Goal: Task Accomplishment & Management: Manage account settings

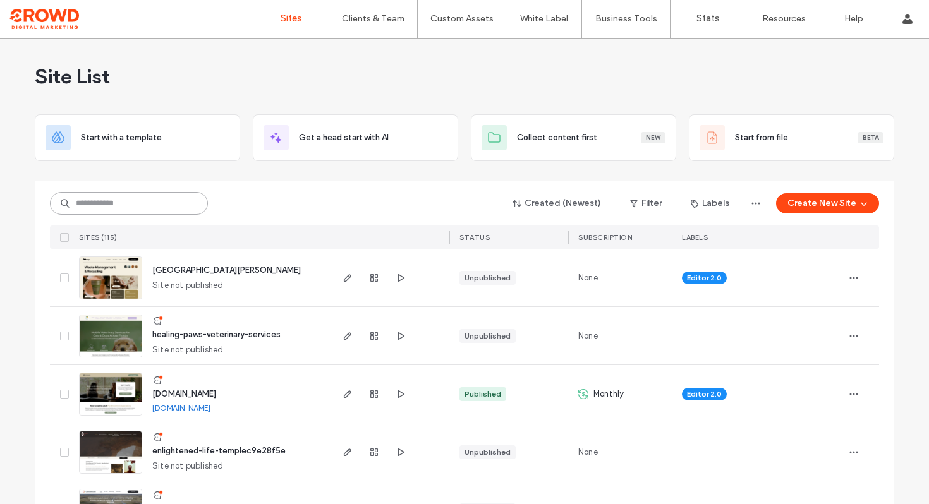
click at [184, 202] on input at bounding box center [129, 203] width 158 height 23
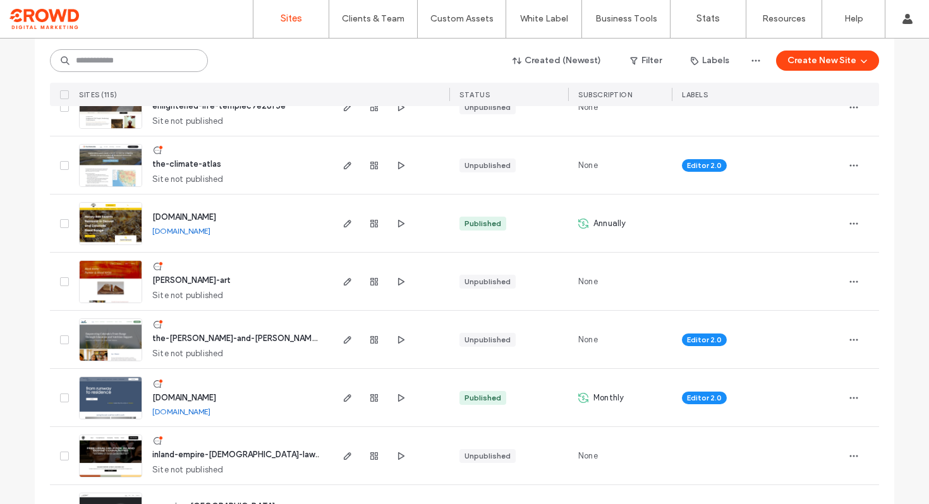
scroll to position [410, 0]
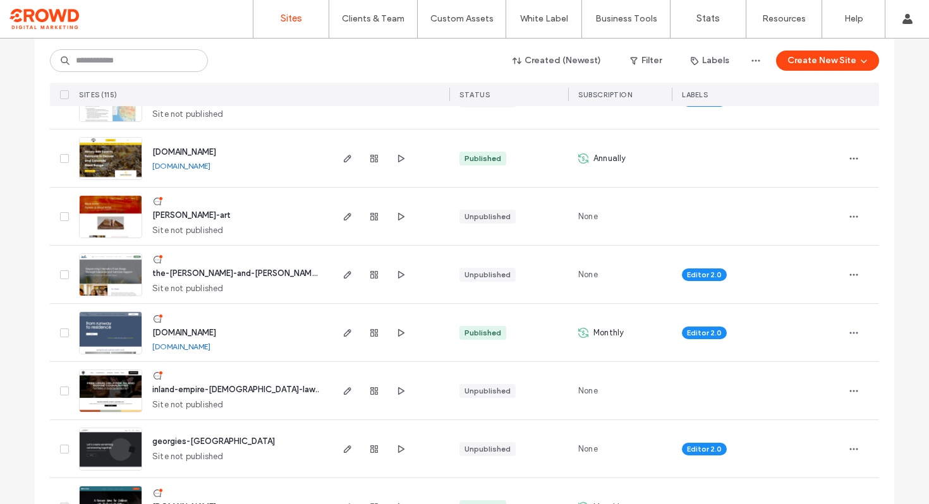
click at [114, 338] on img at bounding box center [111, 355] width 62 height 86
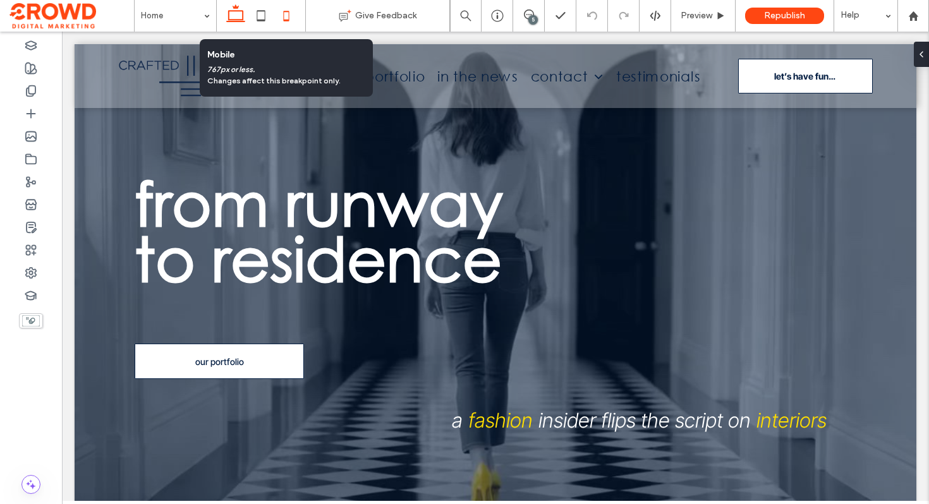
click at [296, 11] on icon at bounding box center [286, 15] width 25 height 25
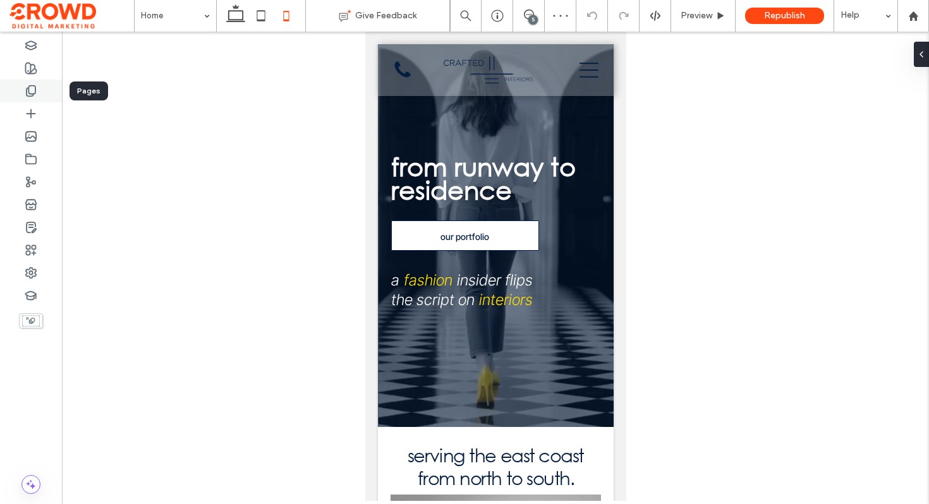
click at [40, 99] on div at bounding box center [31, 91] width 62 height 23
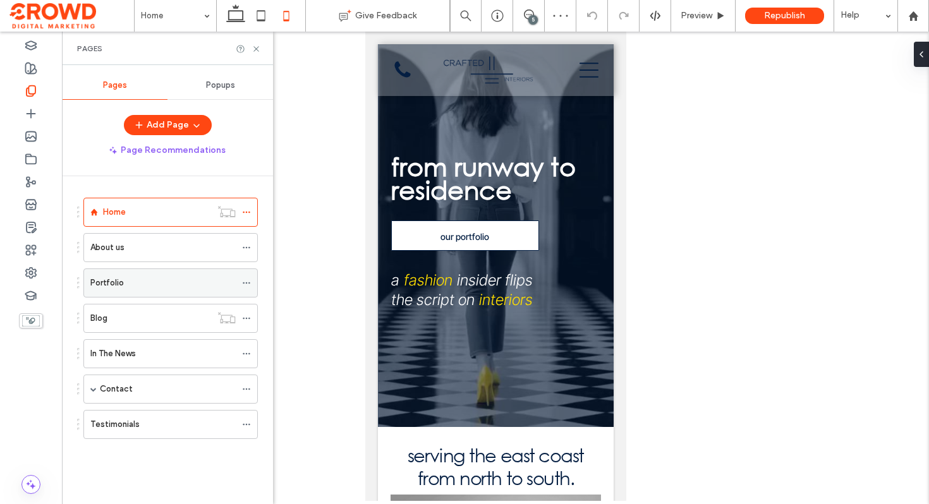
click at [104, 281] on label "Portfolio" at bounding box center [106, 283] width 33 height 22
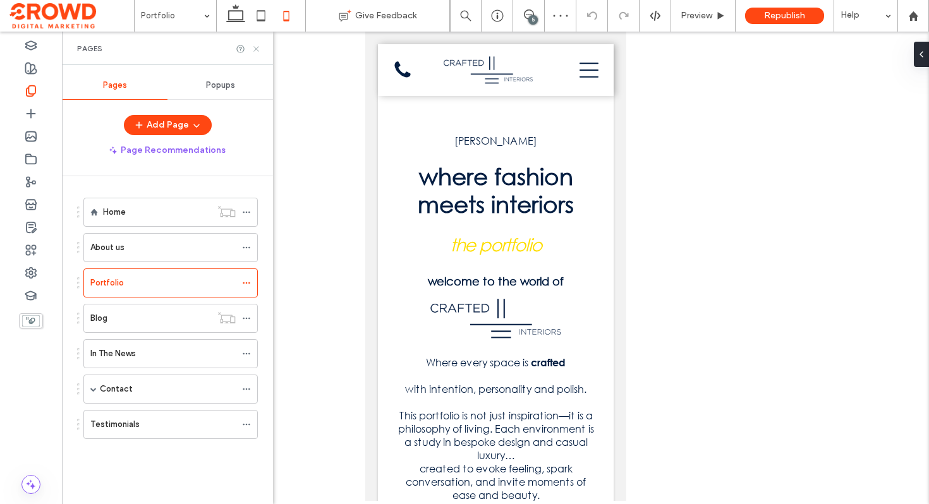
click at [257, 48] on icon at bounding box center [255, 48] width 9 height 9
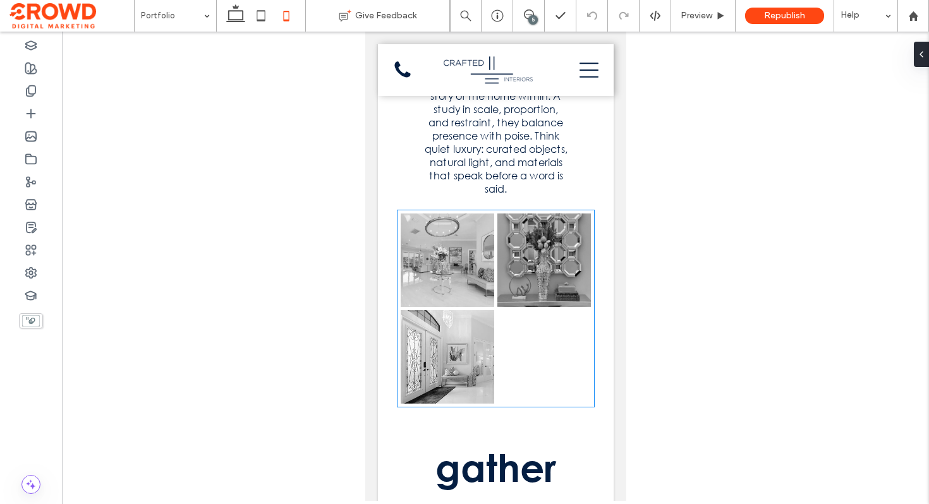
scroll to position [1598, 0]
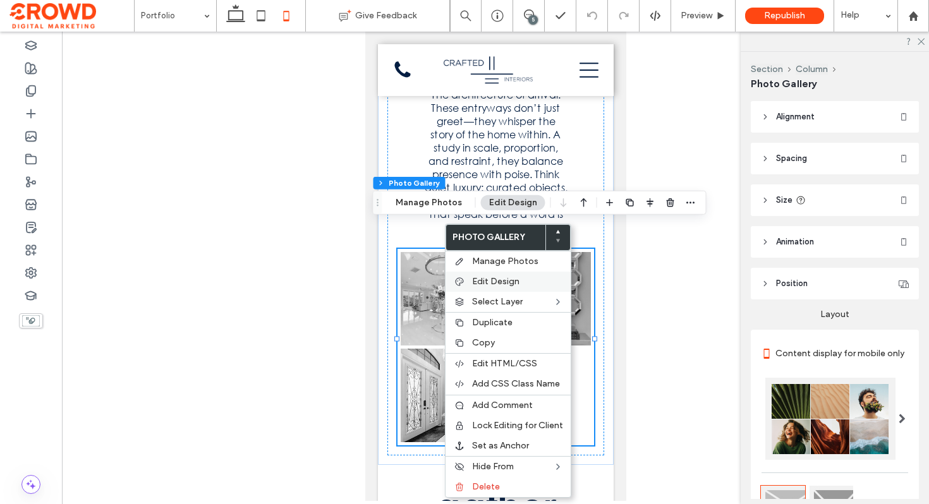
click at [484, 277] on span "Edit Design" at bounding box center [495, 281] width 47 height 11
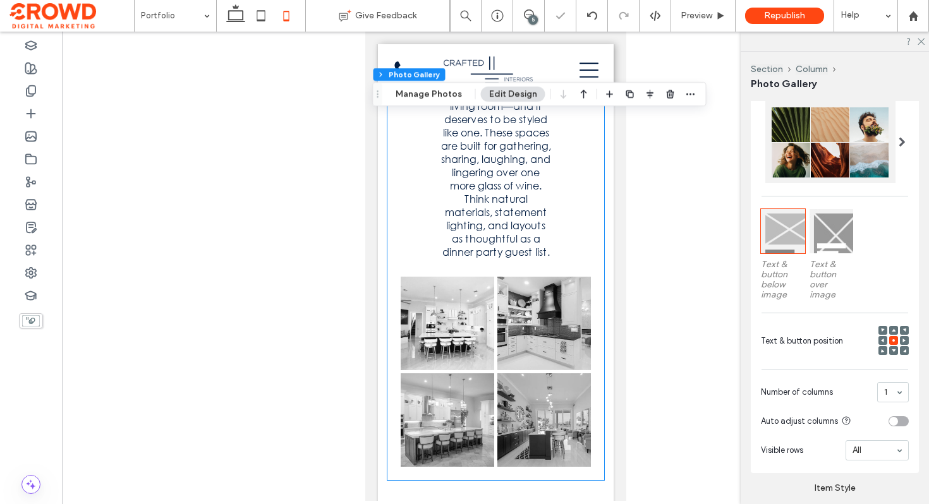
scroll to position [2529, 0]
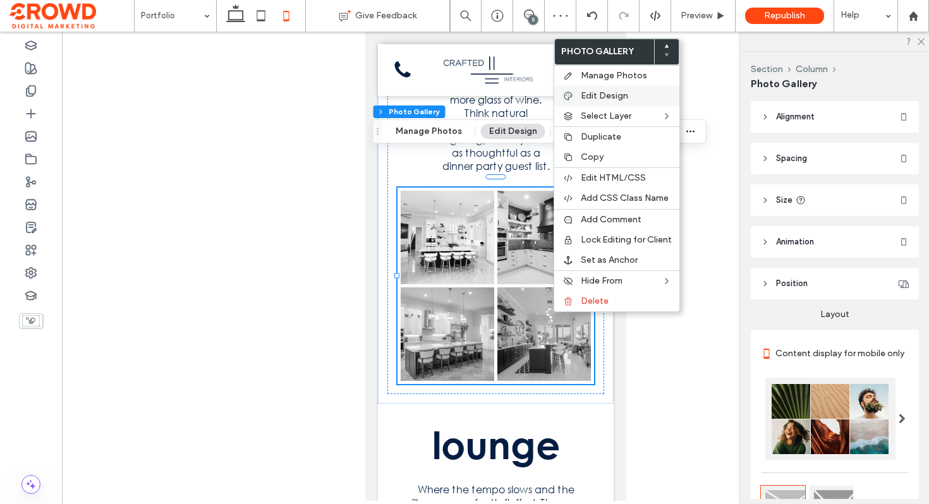
click at [583, 92] on span "Edit Design" at bounding box center [604, 95] width 47 height 11
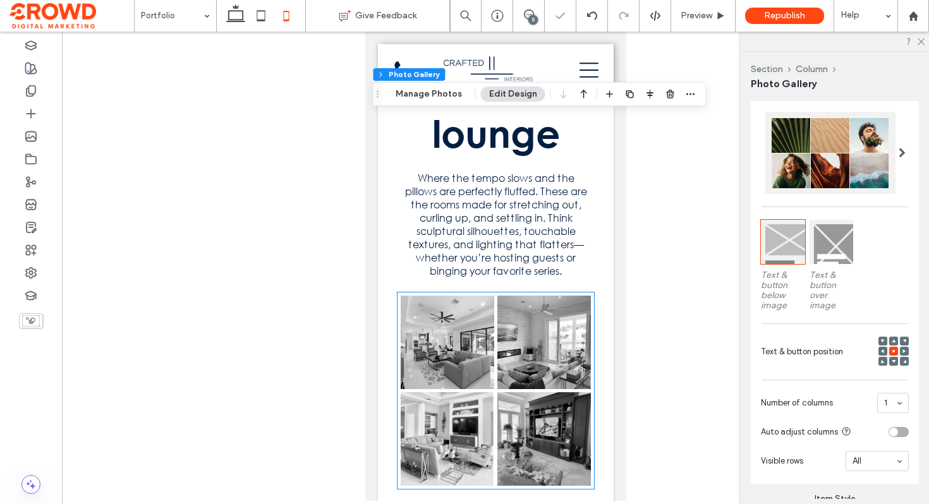
scroll to position [3429, 0]
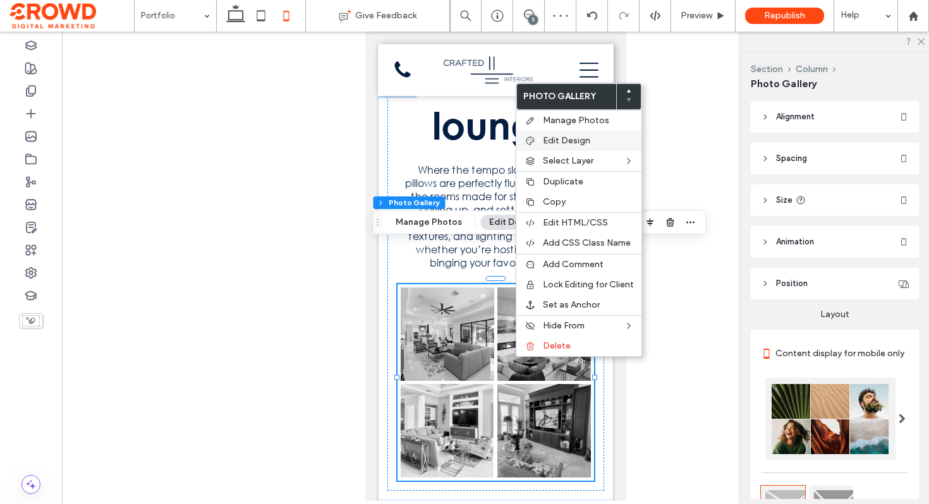
click at [547, 143] on span "Edit Design" at bounding box center [566, 140] width 47 height 11
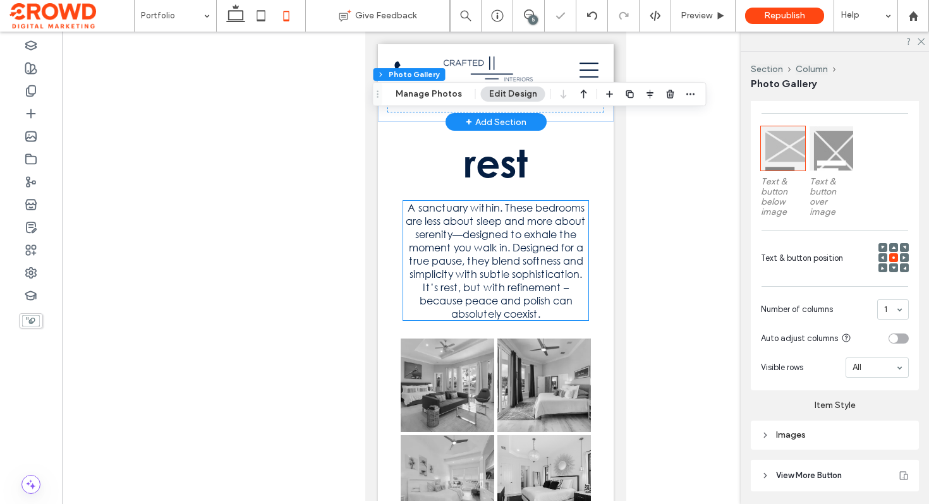
scroll to position [4414, 0]
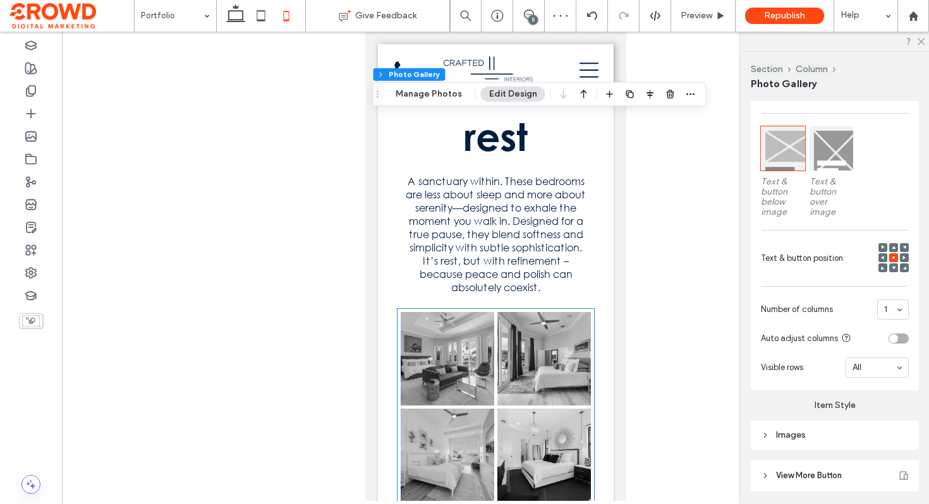
click at [526, 335] on link at bounding box center [544, 359] width 94 height 94
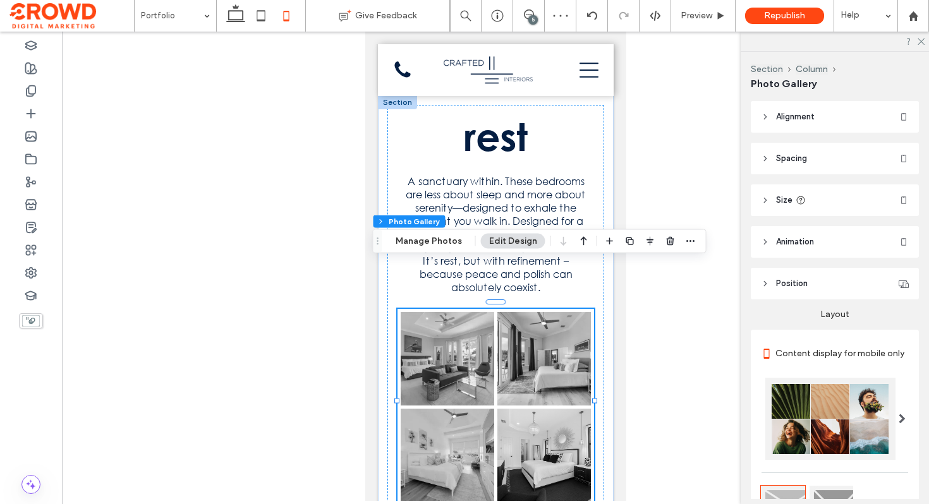
click at [527, 240] on button "Edit Design" at bounding box center [513, 241] width 64 height 15
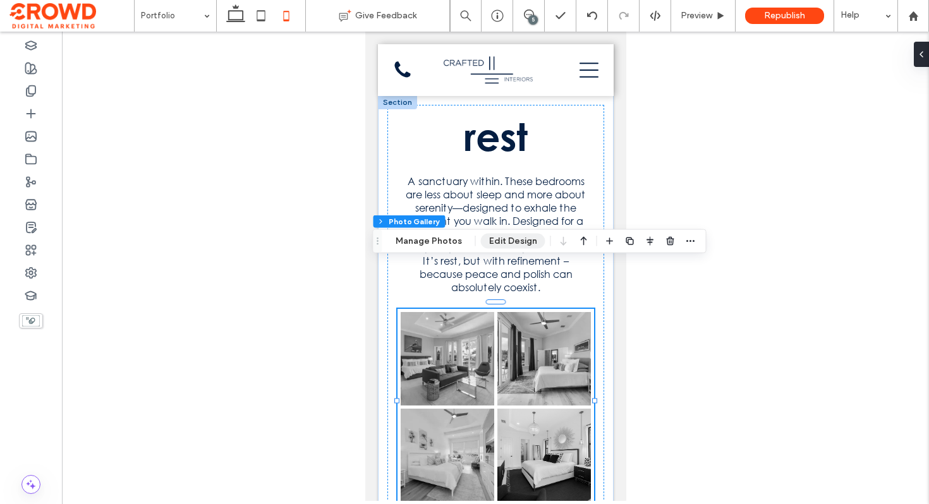
click at [521, 242] on button "Edit Design" at bounding box center [513, 241] width 64 height 15
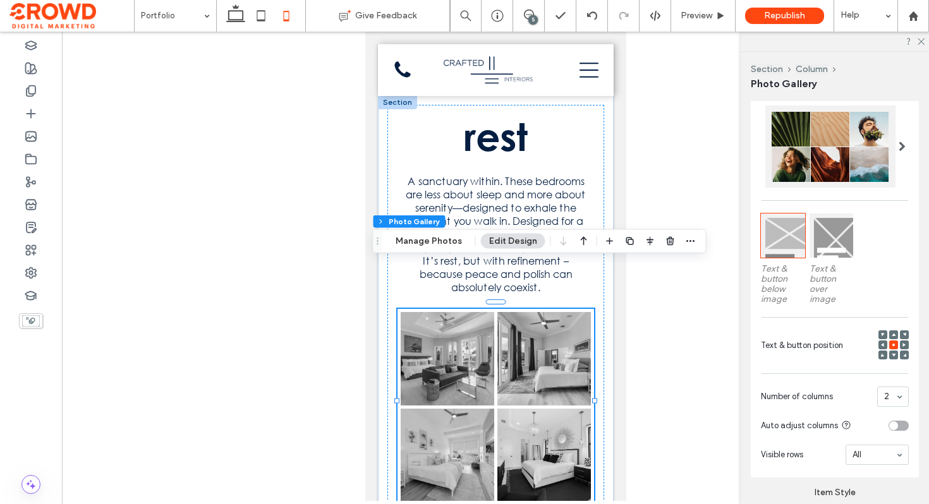
scroll to position [330, 0]
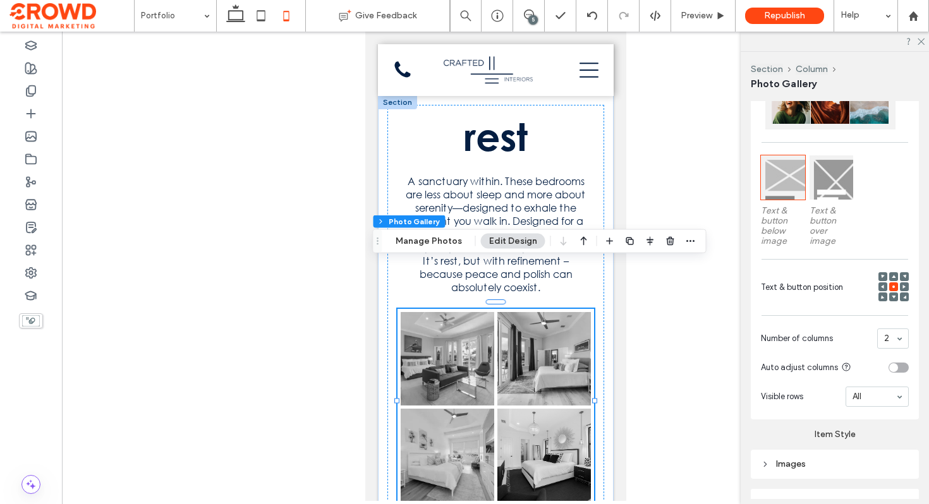
click at [893, 327] on section "Number of columns 2" at bounding box center [835, 338] width 148 height 33
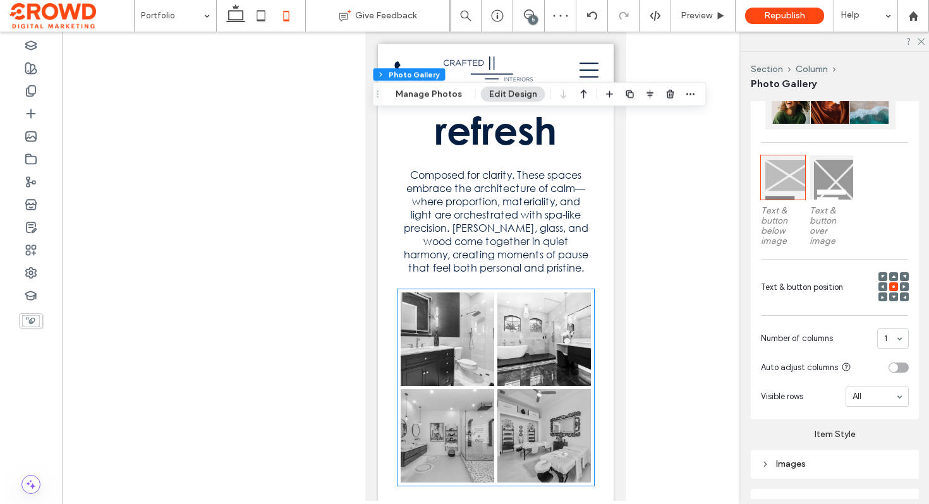
scroll to position [5484, 0]
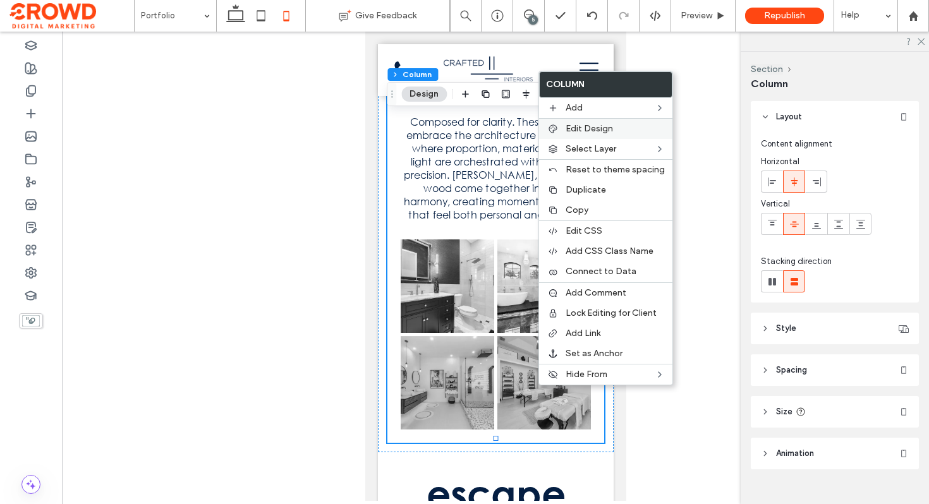
click at [572, 136] on div "Edit Design" at bounding box center [605, 128] width 133 height 21
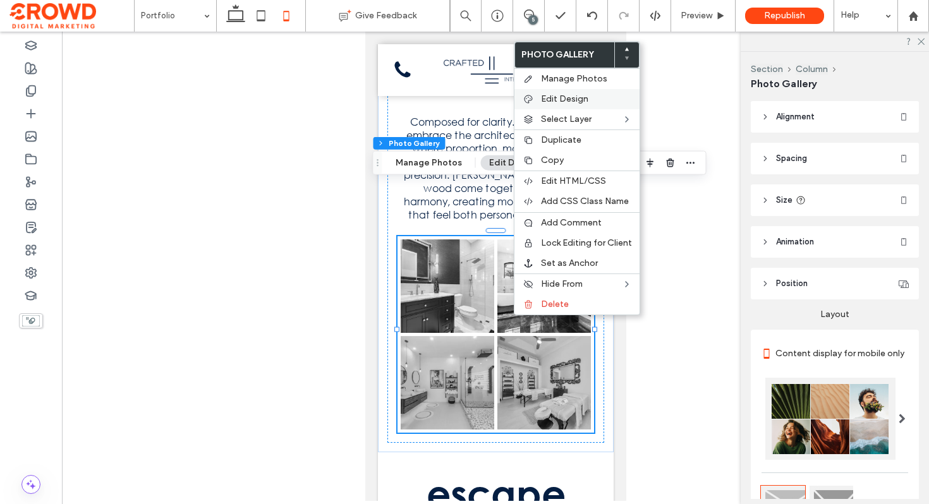
click at [562, 100] on span "Edit Design" at bounding box center [564, 99] width 47 height 11
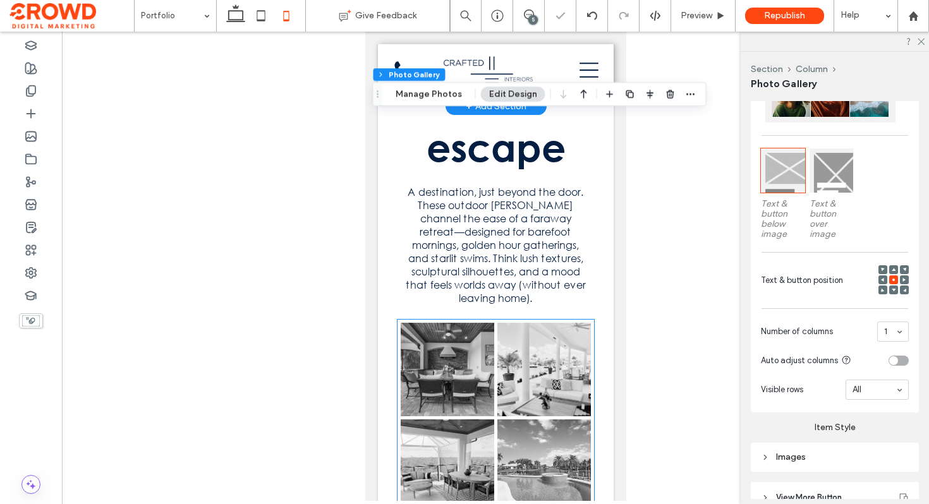
scroll to position [6407, 0]
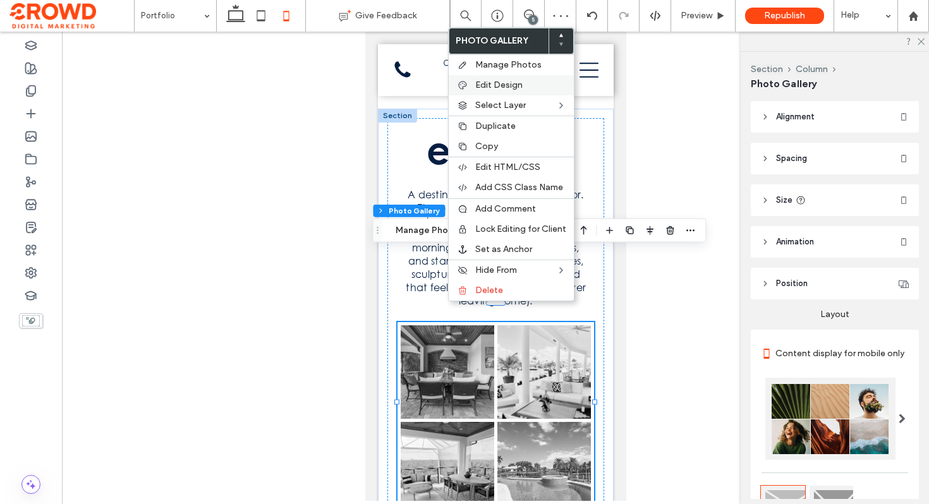
click at [490, 83] on span "Edit Design" at bounding box center [498, 85] width 47 height 11
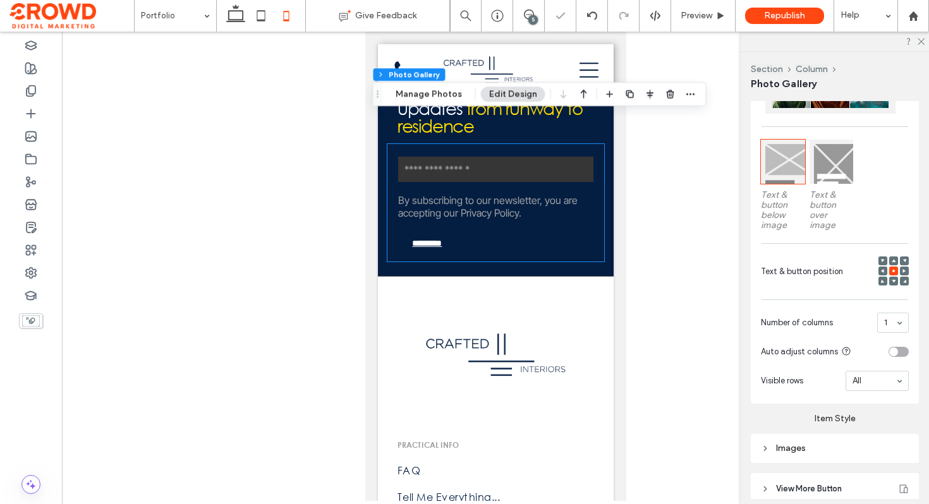
scroll to position [7499, 0]
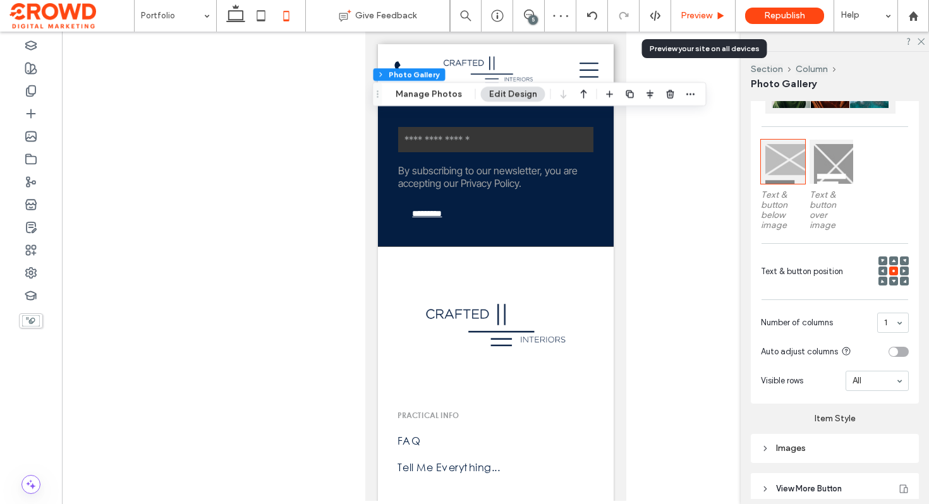
click at [705, 11] on span "Preview" at bounding box center [696, 16] width 32 height 10
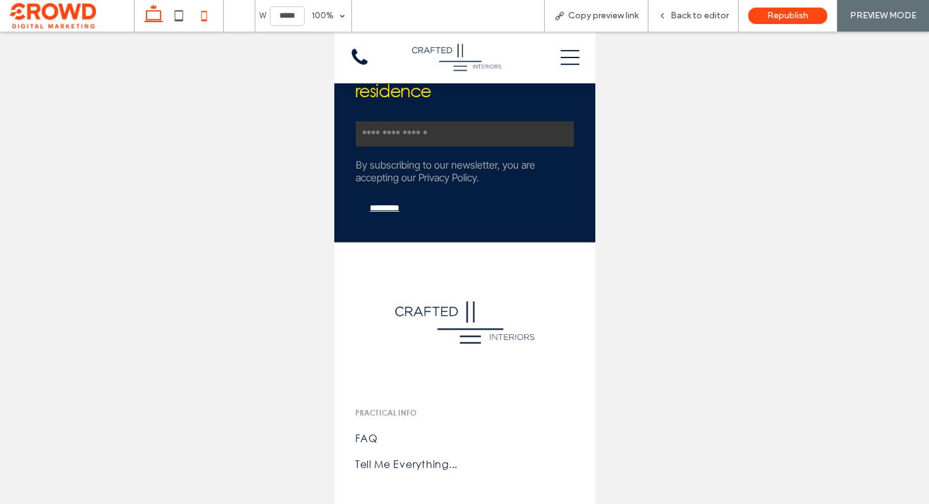
click at [148, 15] on icon at bounding box center [153, 15] width 25 height 25
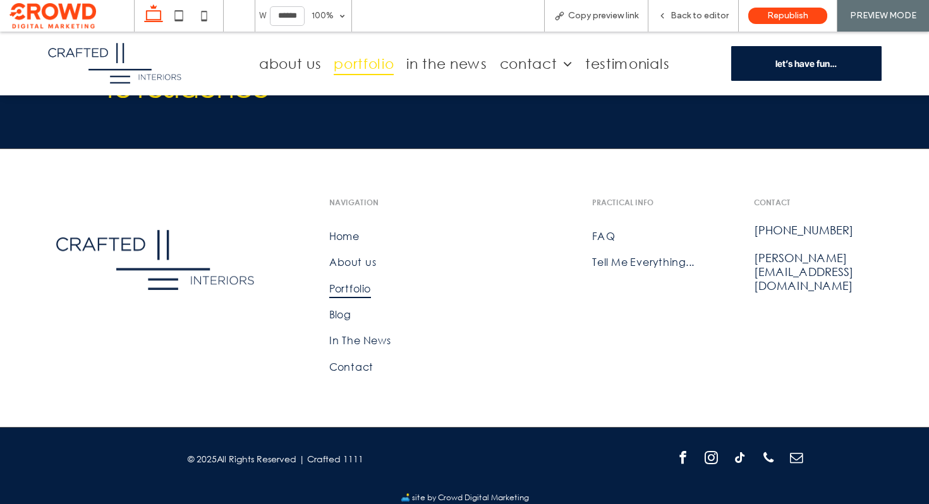
type input "******"
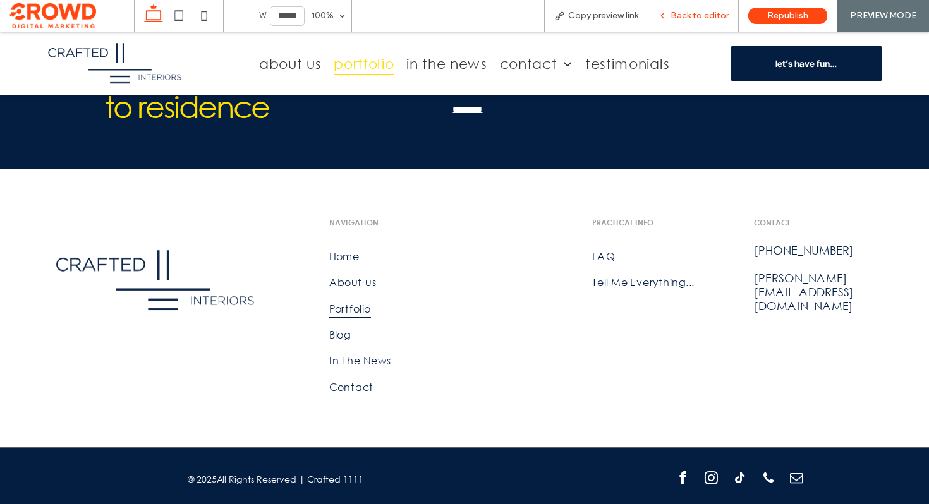
click at [680, 18] on span "Back to editor" at bounding box center [699, 16] width 58 height 10
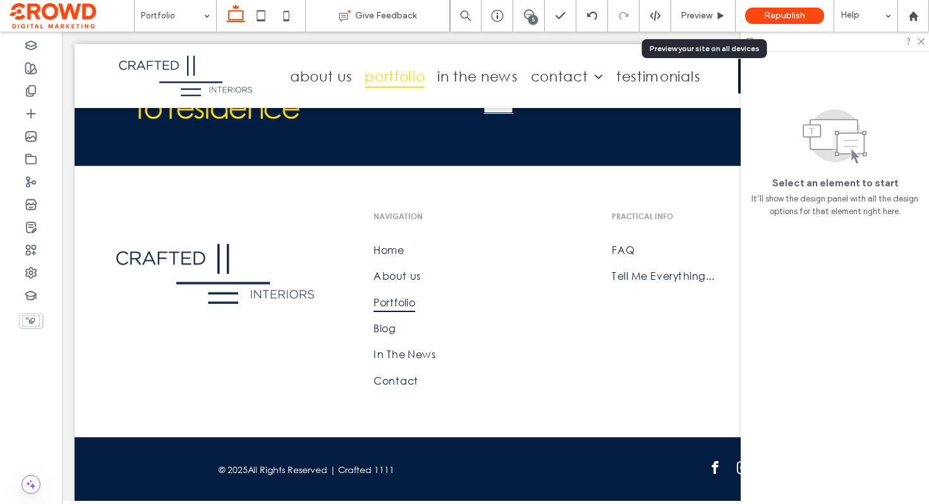
scroll to position [3433, 0]
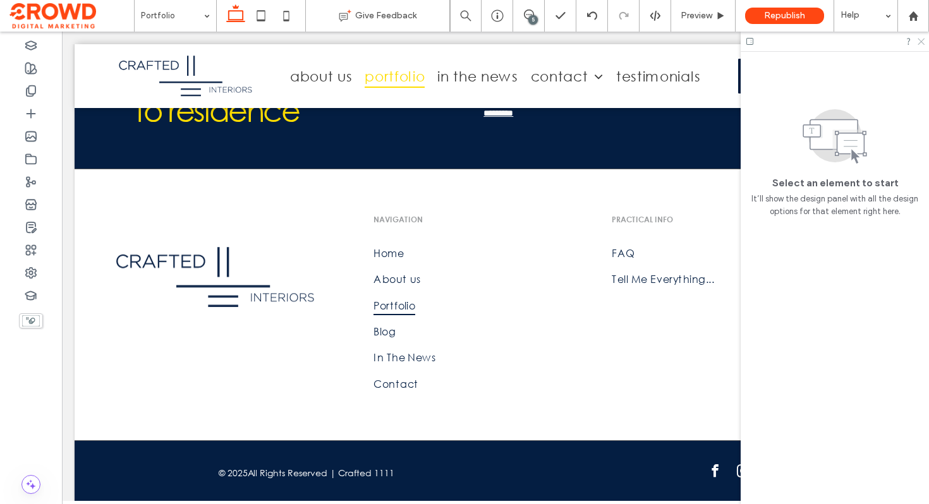
click at [919, 41] on icon at bounding box center [920, 41] width 8 height 8
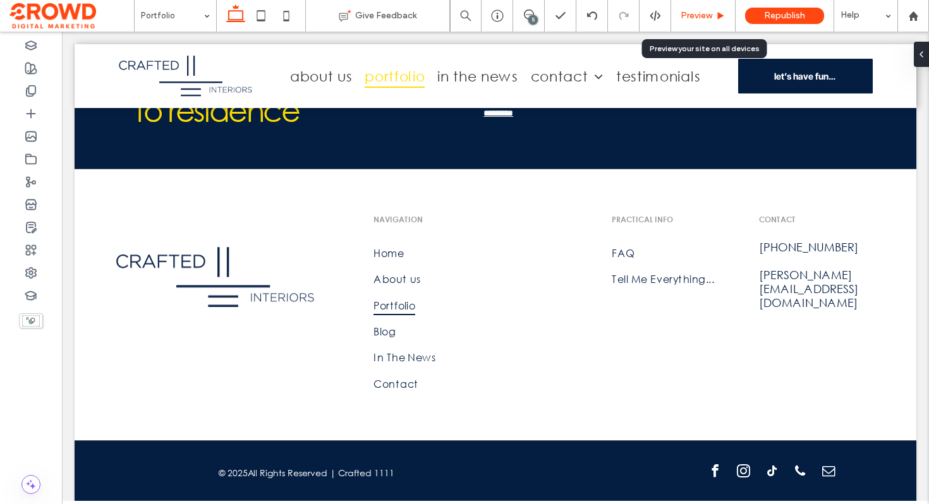
click at [697, 17] on span "Preview" at bounding box center [696, 16] width 32 height 10
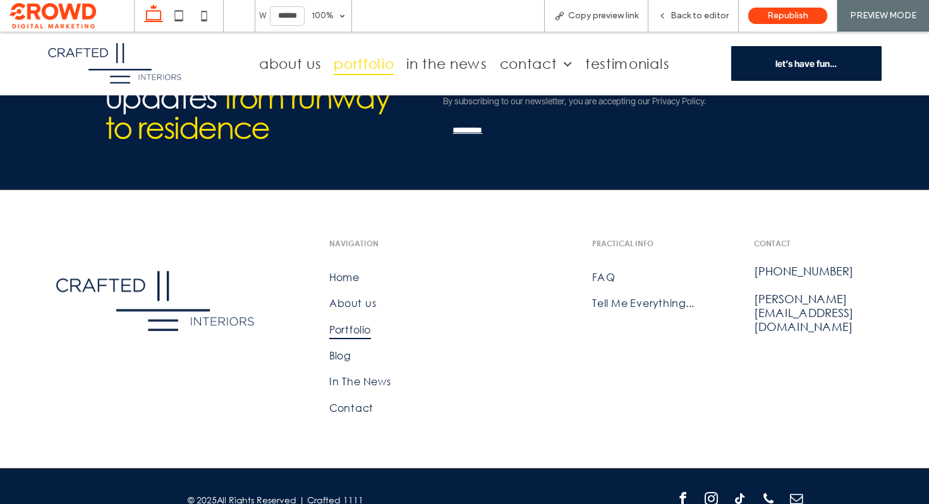
scroll to position [3476, 0]
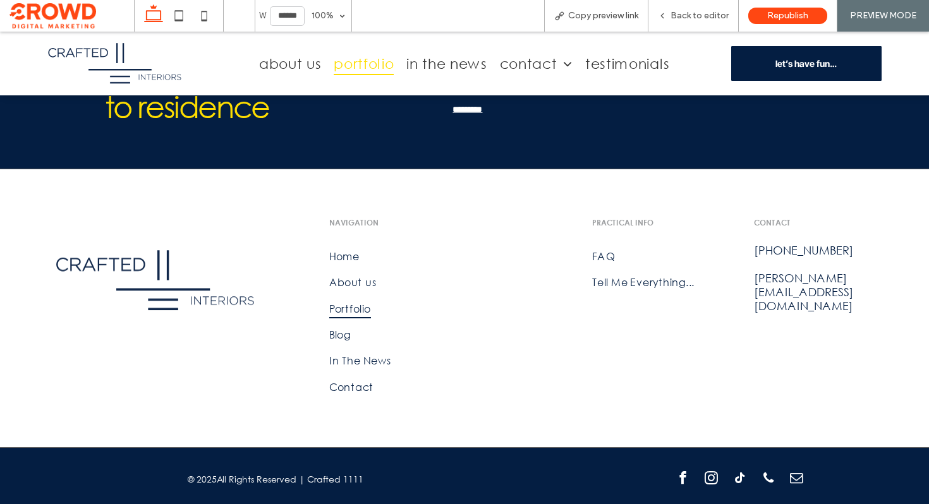
click at [121, 65] on img at bounding box center [114, 64] width 135 height 44
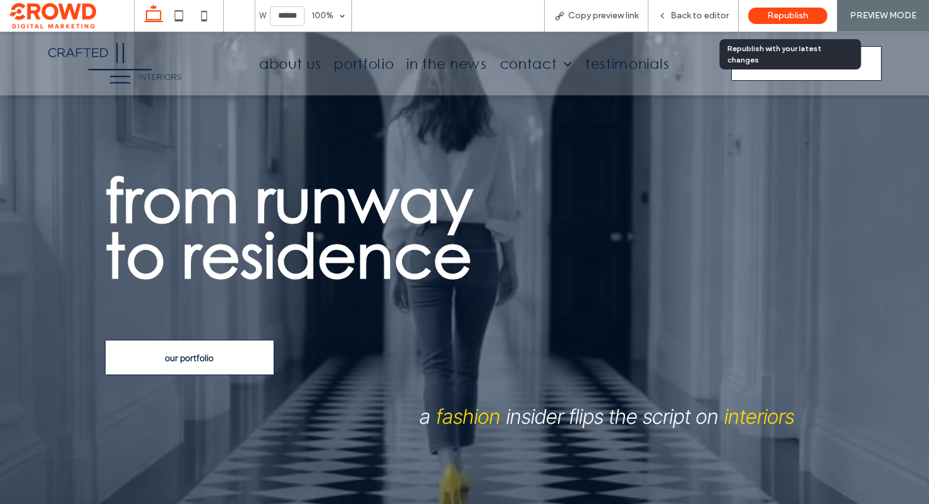
click at [759, 19] on div "Republish" at bounding box center [787, 16] width 79 height 16
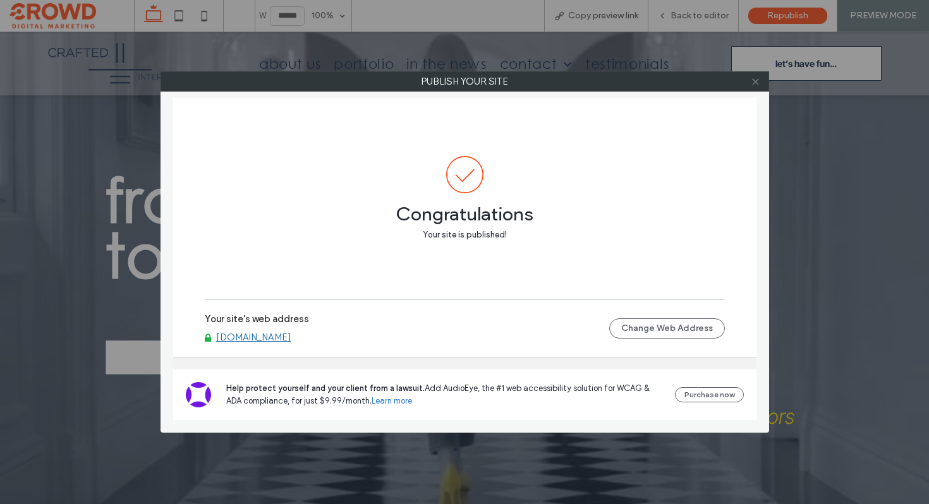
click at [754, 82] on icon at bounding box center [755, 81] width 9 height 9
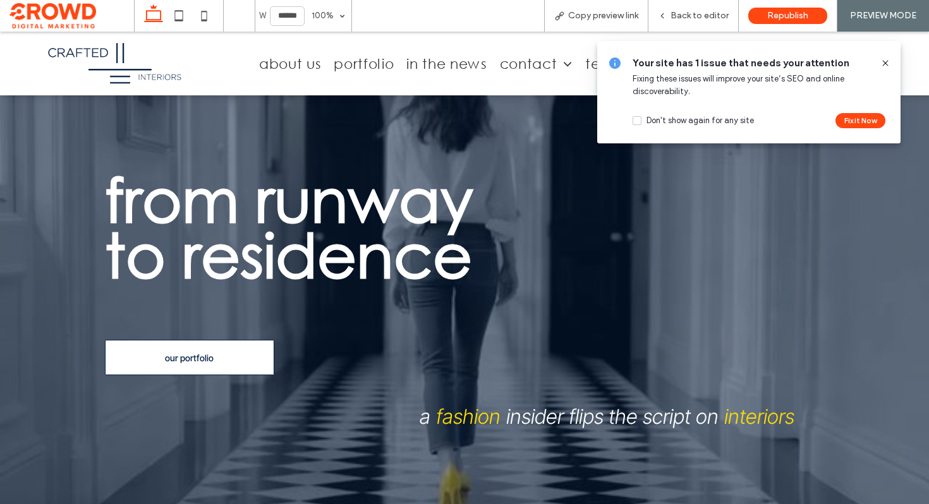
scroll to position [746, 0]
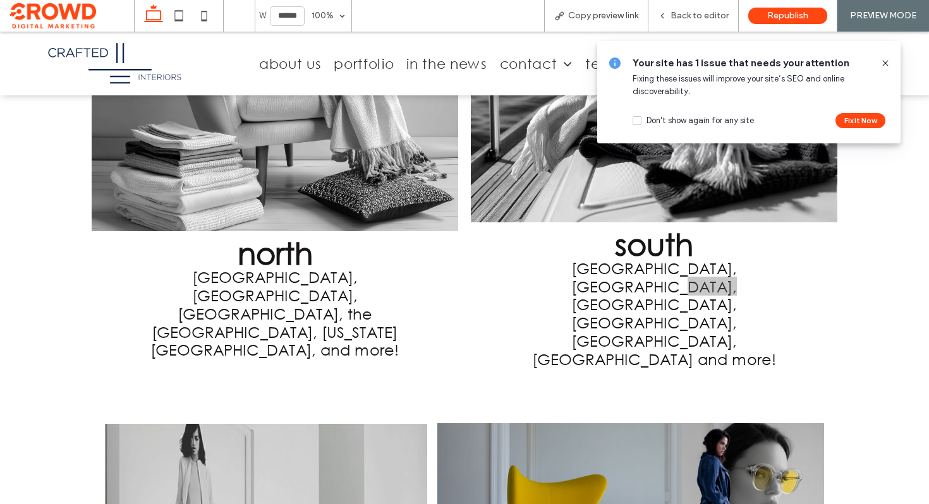
click at [887, 63] on icon at bounding box center [885, 63] width 10 height 10
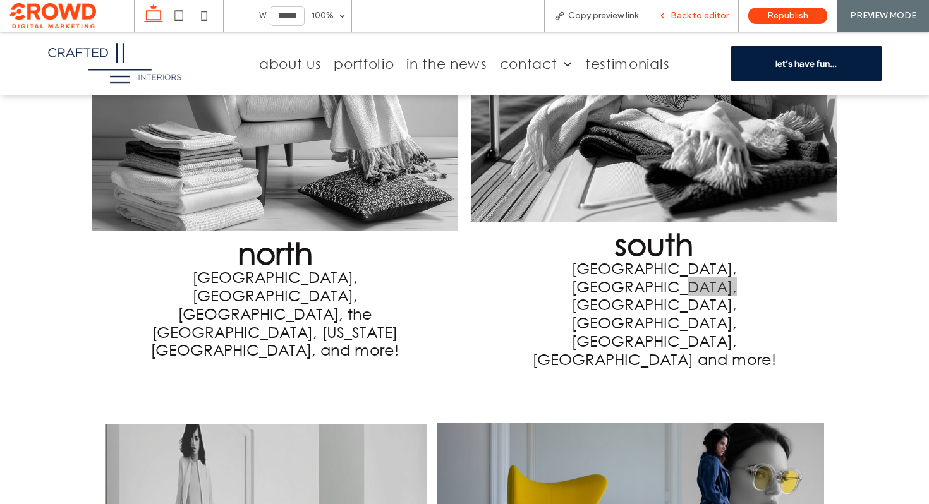
click at [680, 16] on span "Back to editor" at bounding box center [699, 16] width 58 height 10
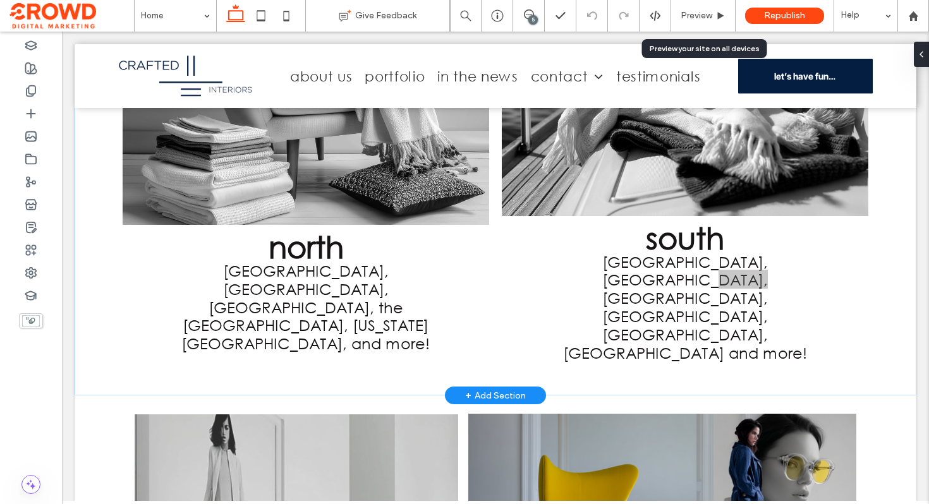
scroll to position [741, 0]
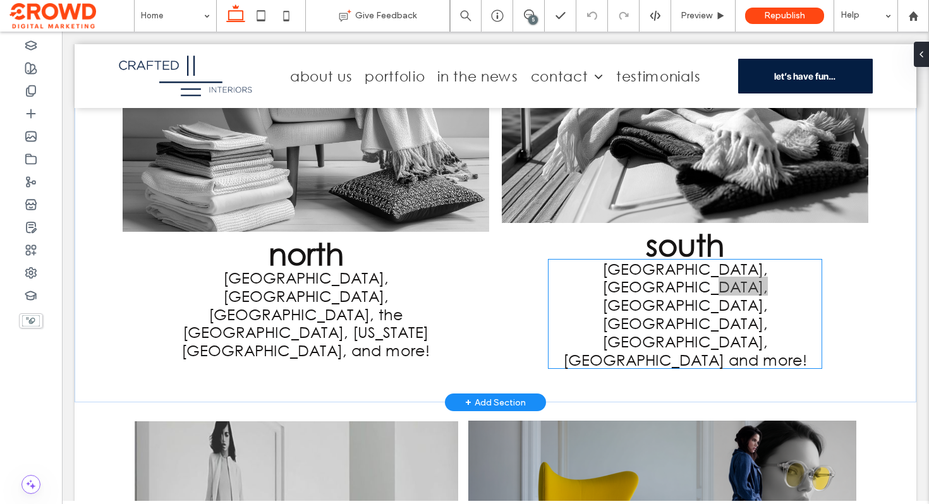
click at [666, 275] on span "[GEOGRAPHIC_DATA], [GEOGRAPHIC_DATA], [GEOGRAPHIC_DATA], [GEOGRAPHIC_DATA], [GE…" at bounding box center [685, 314] width 245 height 110
click at [666, 275] on div "[GEOGRAPHIC_DATA], [GEOGRAPHIC_DATA], [GEOGRAPHIC_DATA], [GEOGRAPHIC_DATA], [GE…" at bounding box center [684, 314] width 273 height 109
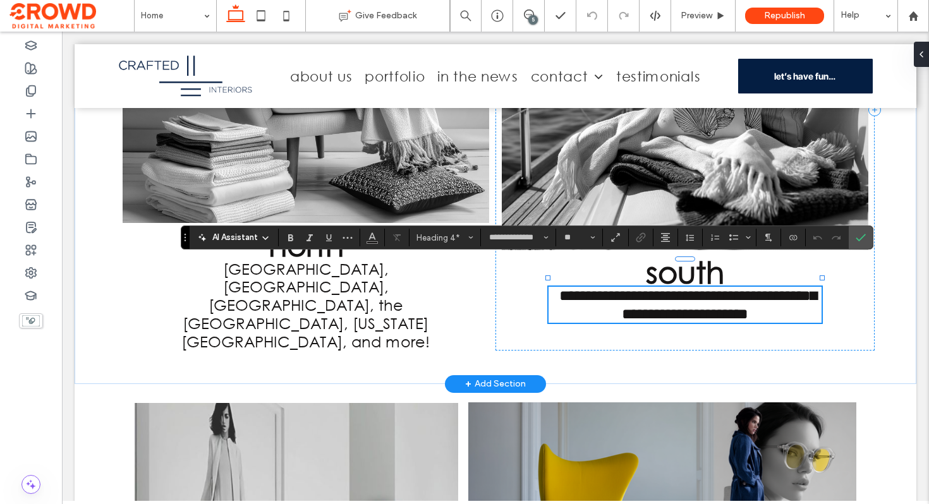
click at [777, 288] on span "**********" at bounding box center [687, 304] width 257 height 33
click at [865, 234] on label "Confirm" at bounding box center [860, 237] width 19 height 23
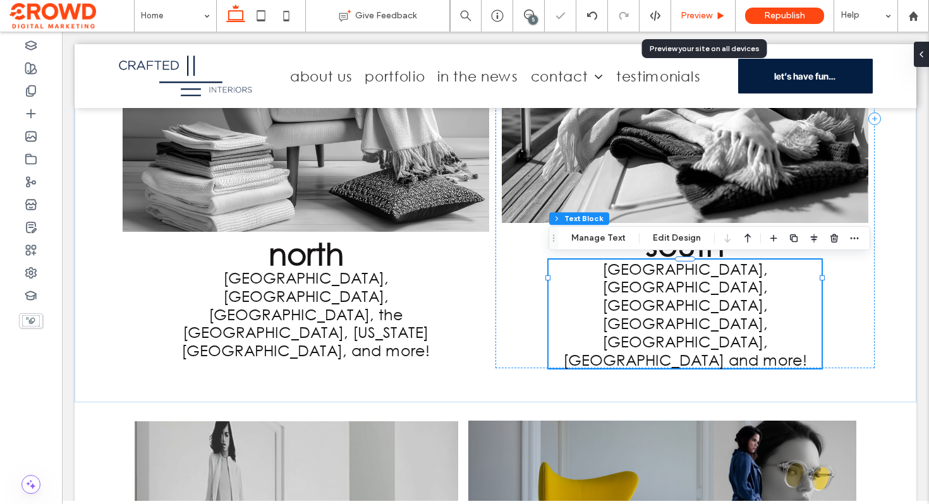
click at [705, 9] on div "Preview" at bounding box center [703, 16] width 64 height 32
click at [699, 13] on span "Preview" at bounding box center [696, 16] width 32 height 10
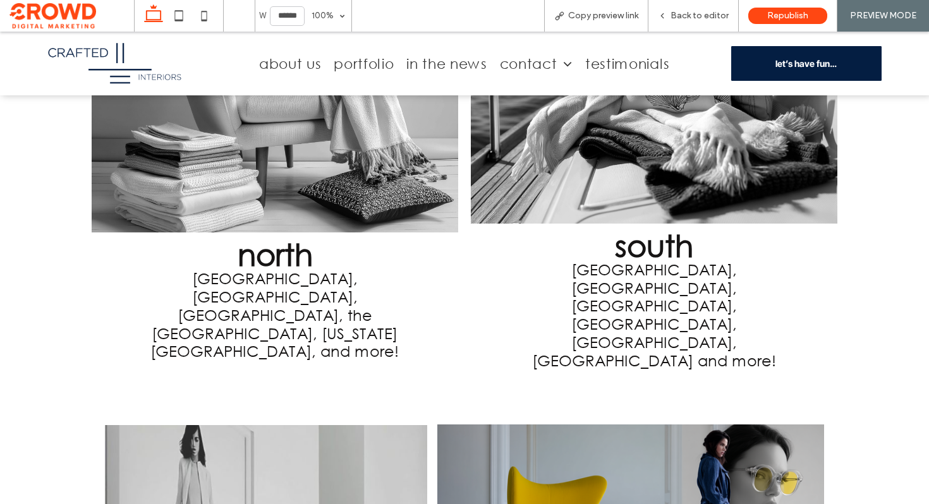
scroll to position [746, 0]
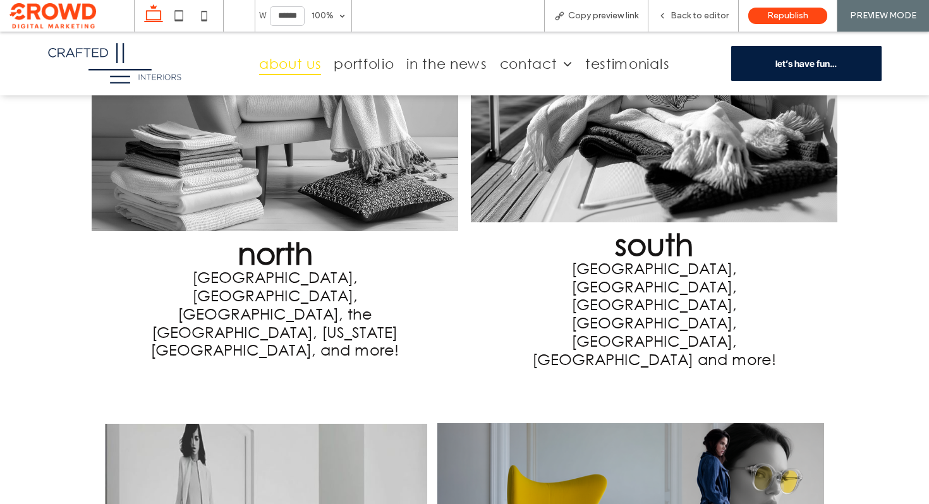
click at [289, 66] on span "About us" at bounding box center [290, 64] width 62 height 24
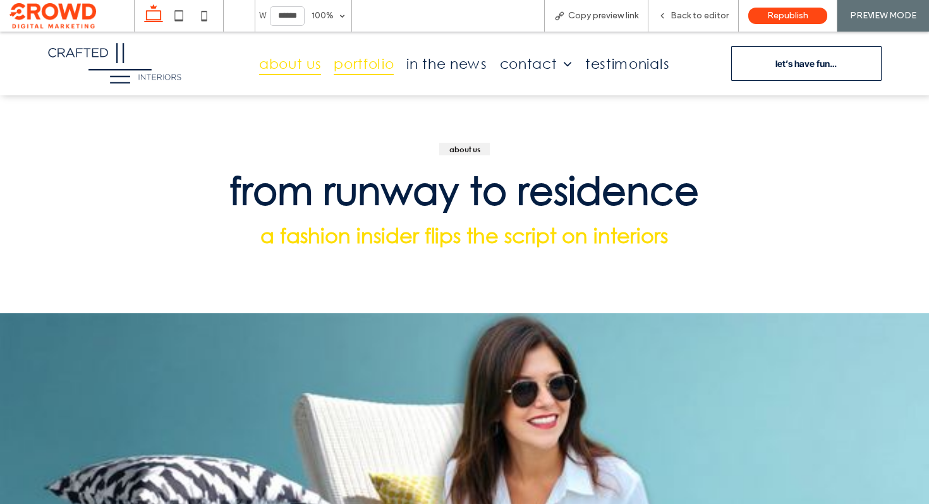
click at [353, 67] on span "Portfolio" at bounding box center [364, 64] width 60 height 24
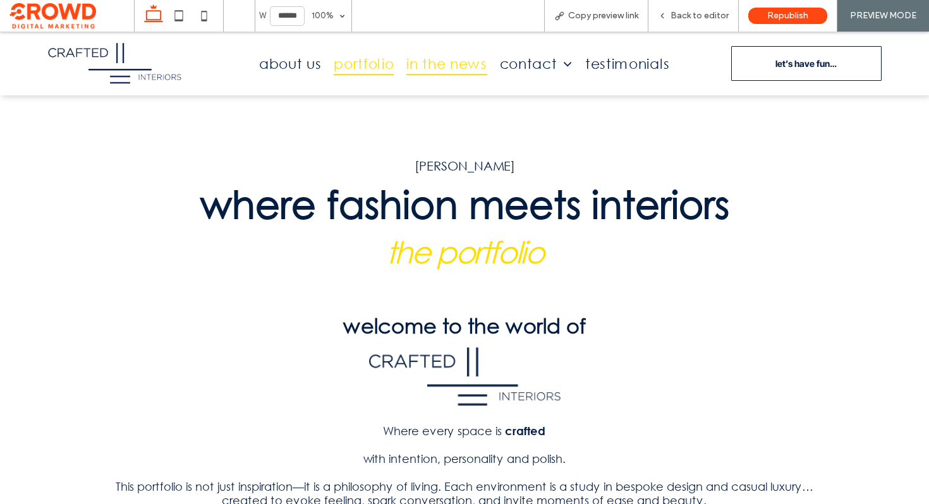
click at [423, 66] on span "In The News" at bounding box center [446, 64] width 80 height 24
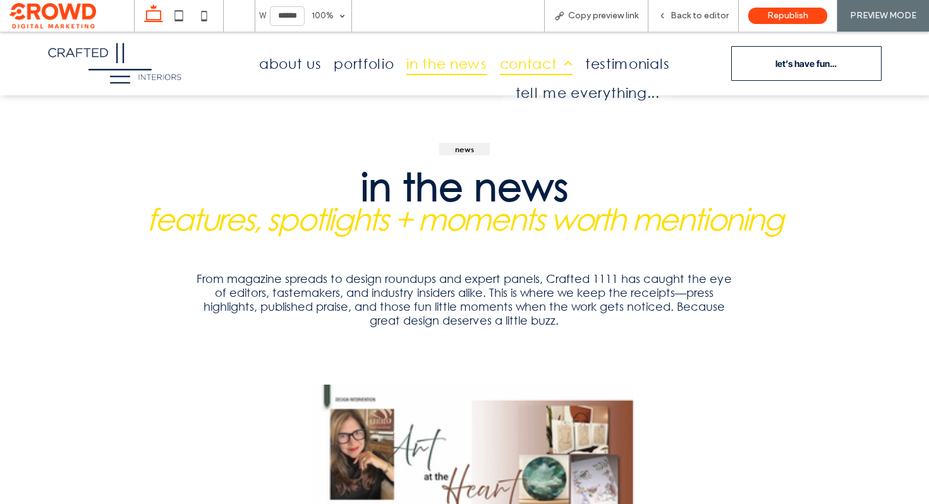
click at [504, 61] on span "Contact" at bounding box center [536, 64] width 73 height 24
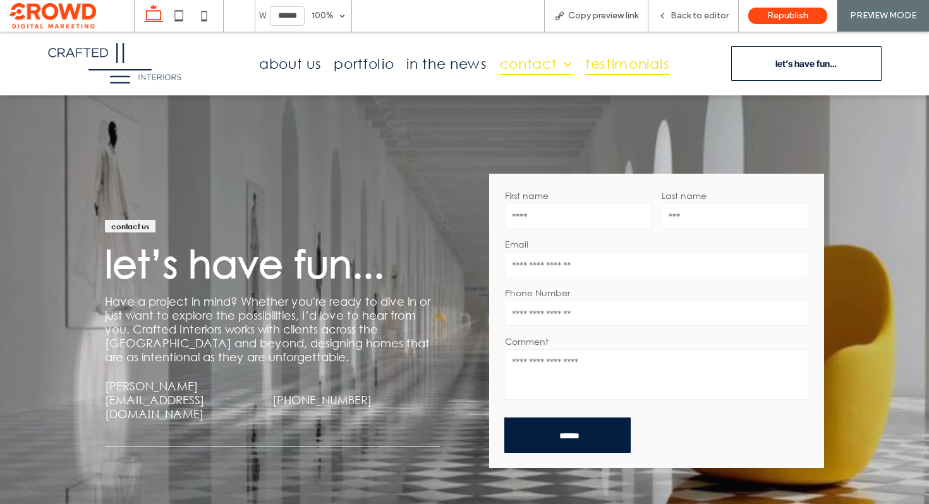
click at [631, 62] on span "Testimonials" at bounding box center [627, 64] width 85 height 24
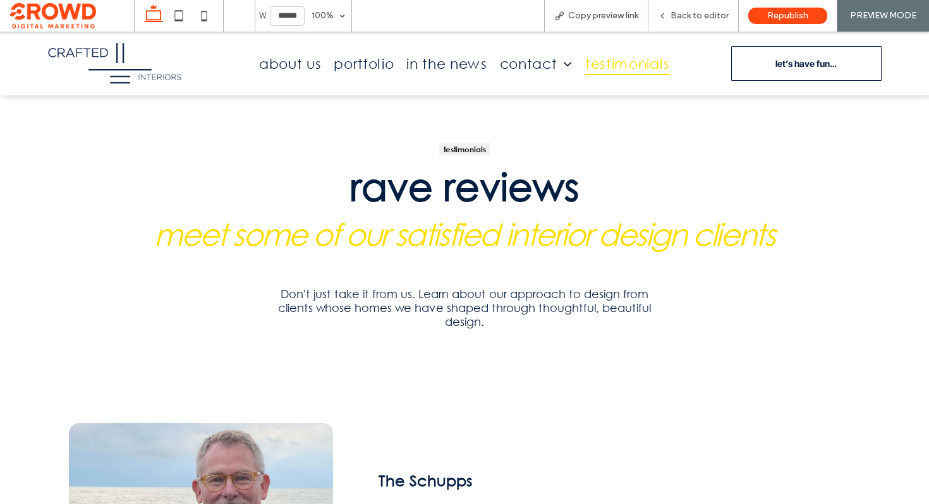
click at [126, 59] on img at bounding box center [114, 64] width 135 height 44
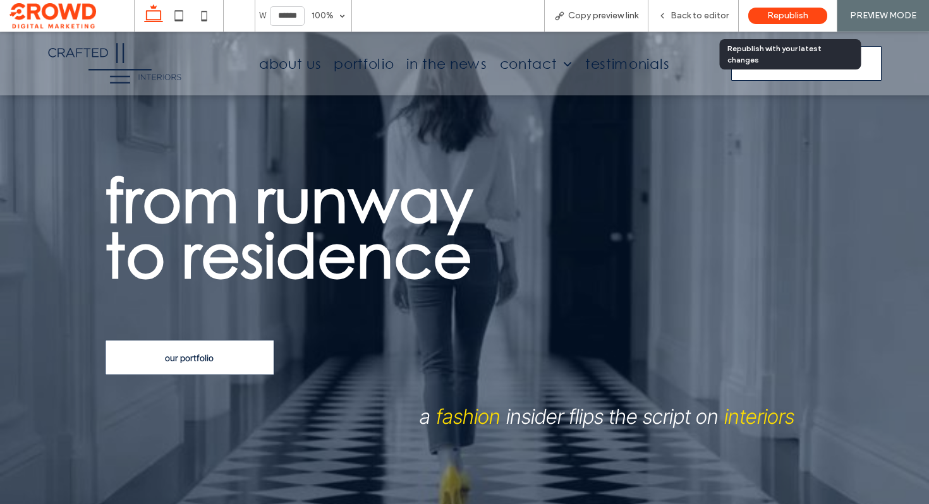
click at [772, 12] on span "Republish" at bounding box center [787, 16] width 41 height 10
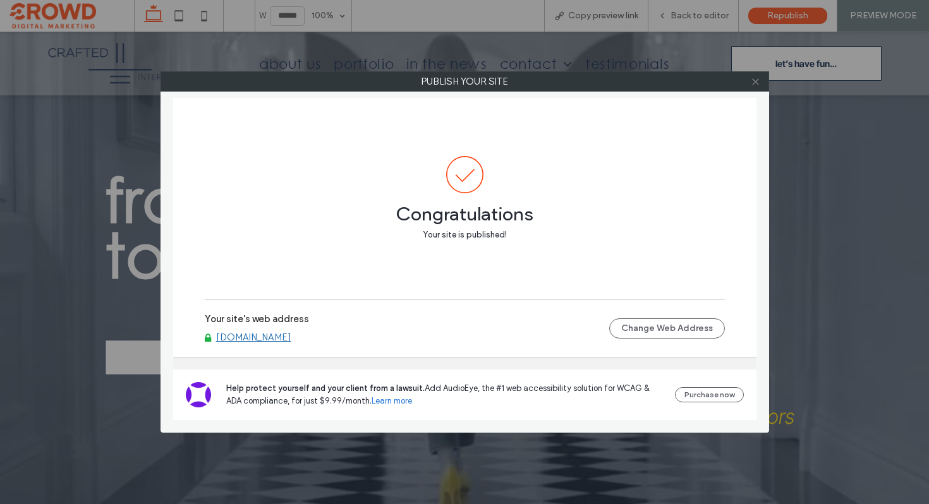
click at [757, 79] on use at bounding box center [755, 81] width 6 height 6
